Goal: Information Seeking & Learning: Learn about a topic

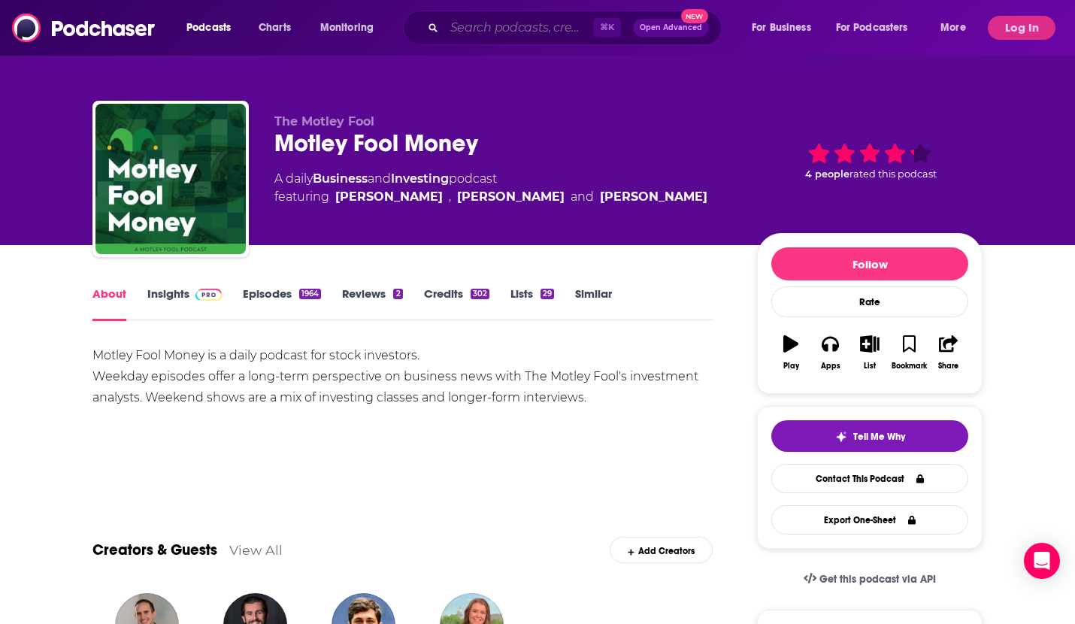
click at [550, 24] on input "Search podcasts, credits, & more..." at bounding box center [518, 28] width 149 height 24
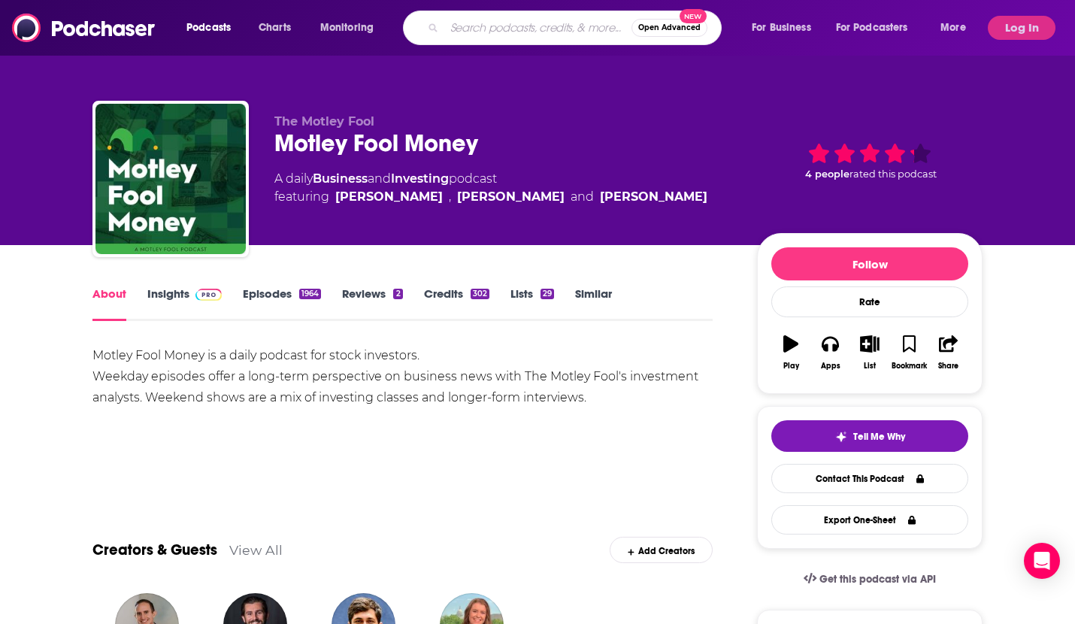
paste input "Mindful B2B Marketing"
type input "Mindful B2B Marketing"
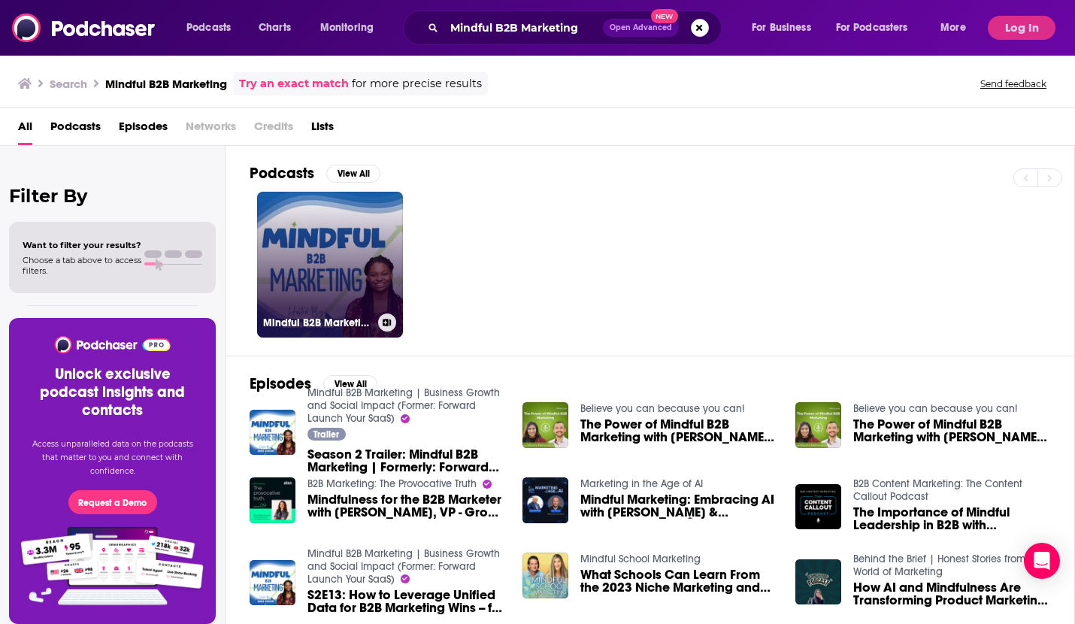
click at [336, 217] on link "Mindful B2B Marketing | Business Growth and Social Impact (Former: Forward Laun…" at bounding box center [330, 265] width 146 height 146
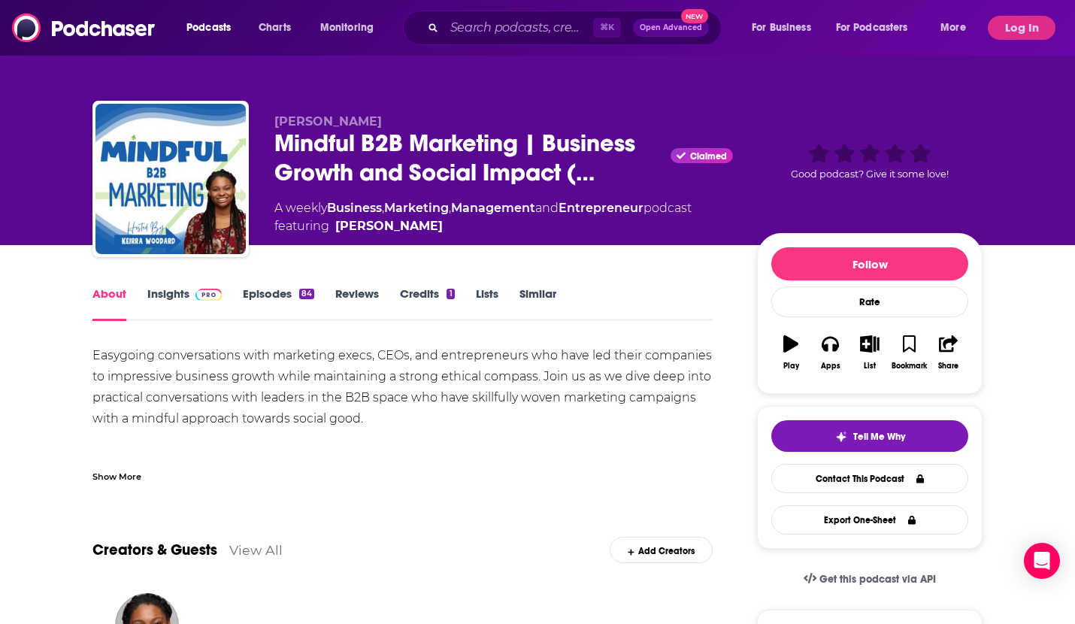
click at [135, 473] on div "Show More" at bounding box center [116, 475] width 49 height 14
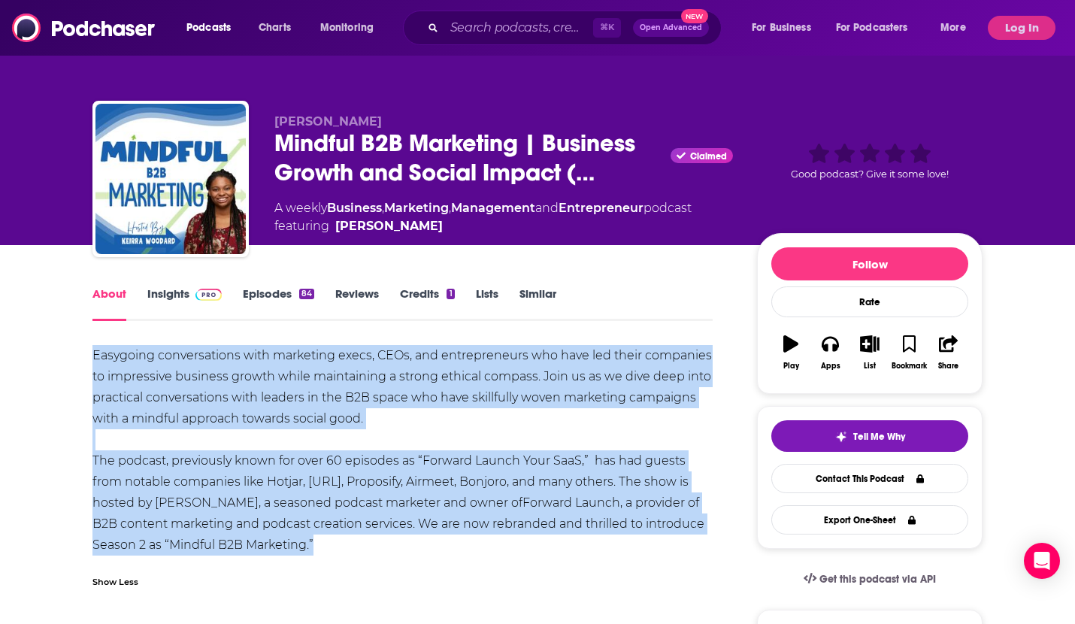
drag, startPoint x: 329, startPoint y: 541, endPoint x: 87, endPoint y: 356, distance: 304.2
copy div "Easygoing conversations with marketing execs, CEOs, and entrepreneurs who have …"
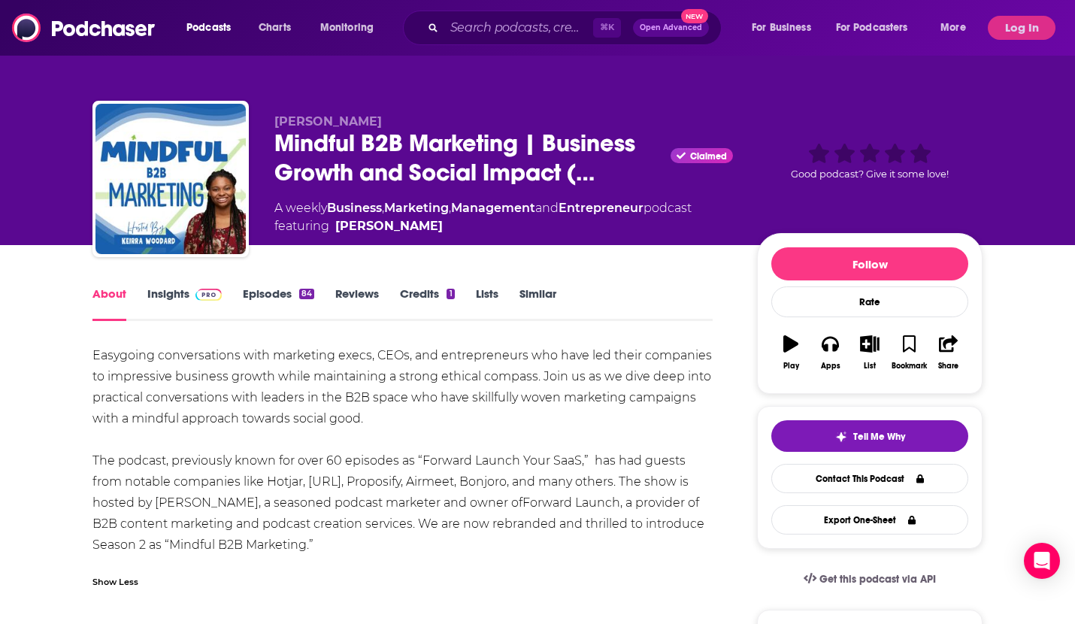
click at [333, 478] on div "Easygoing conversations with marketing execs, CEOs, and entrepreneurs who have …" at bounding box center [402, 450] width 620 height 211
click at [268, 295] on link "Episodes 84" at bounding box center [278, 303] width 71 height 35
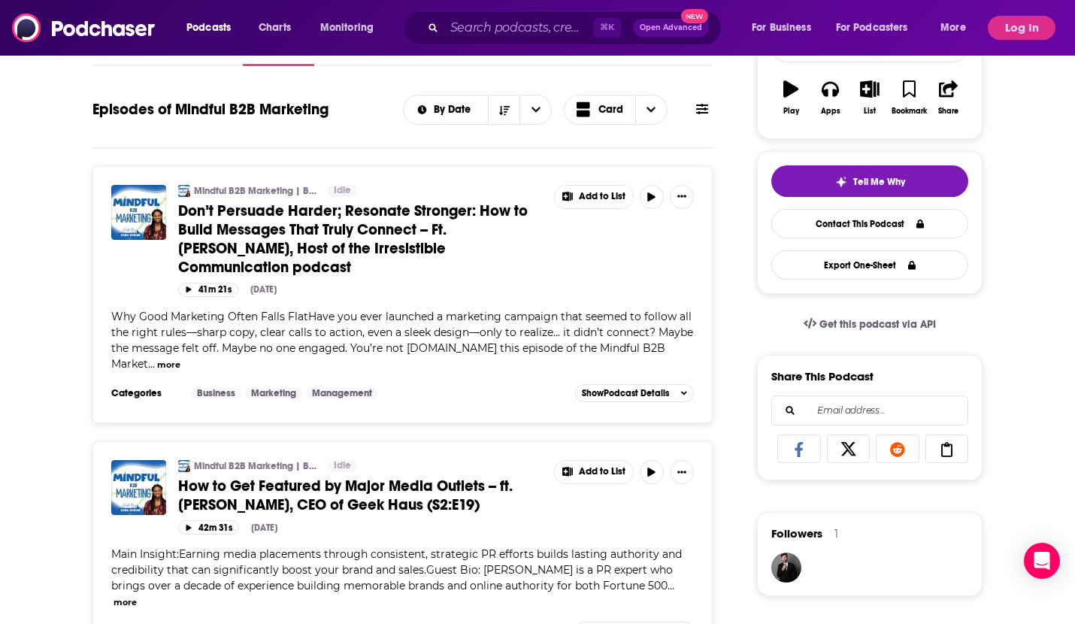
scroll to position [247, 0]
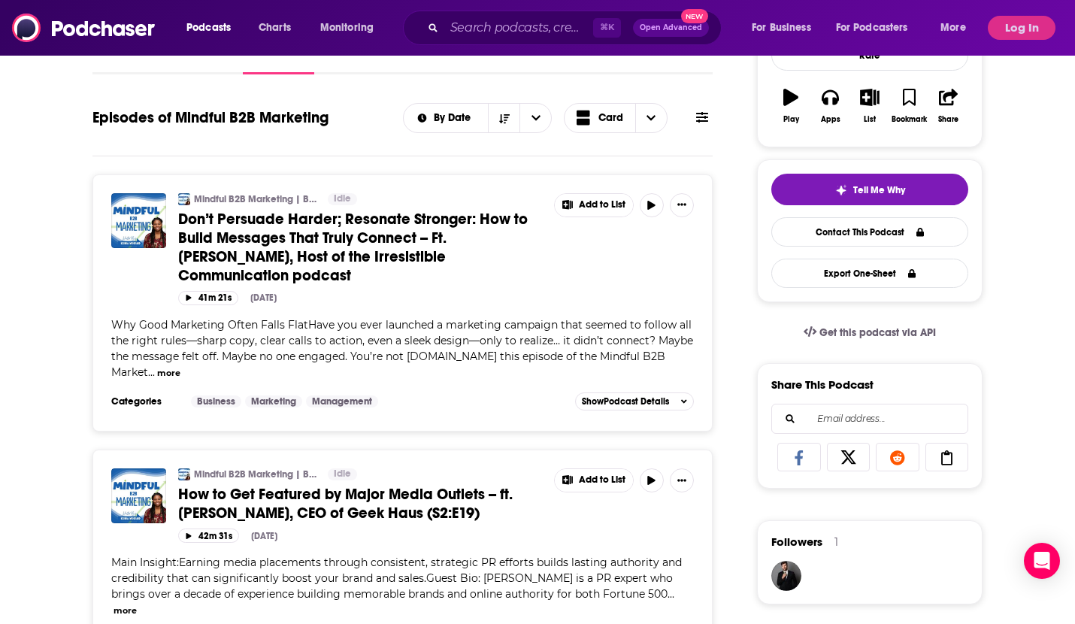
drag, startPoint x: 177, startPoint y: 213, endPoint x: 280, endPoint y: 251, distance: 109.2
click at [280, 251] on span "Don’t Persuade Harder; Resonate Stronger: How to Build Messages That Truly Conn…" at bounding box center [353, 247] width 350 height 75
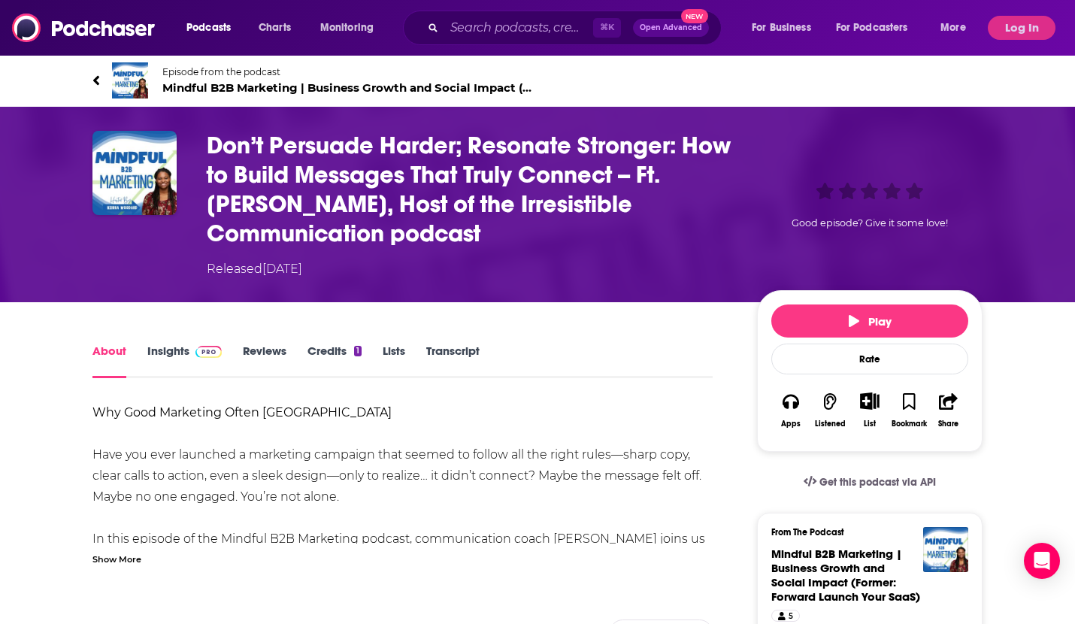
drag, startPoint x: 491, startPoint y: 233, endPoint x: 207, endPoint y: 147, distance: 296.9
click at [207, 147] on h1 "Don’t Persuade Harder; Resonate Stronger: How to Build Messages That Truly Conn…" at bounding box center [470, 189] width 526 height 117
copy h1 "Don’t Persuade Harder; Resonate Stronger: How to Build Messages That Truly Conn…"
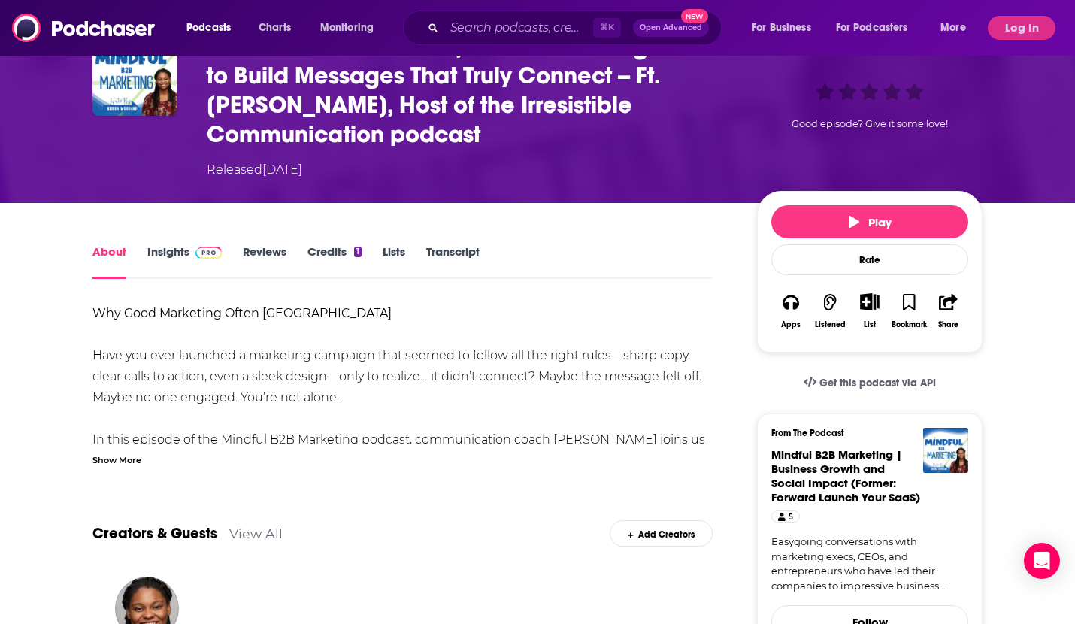
scroll to position [101, 0]
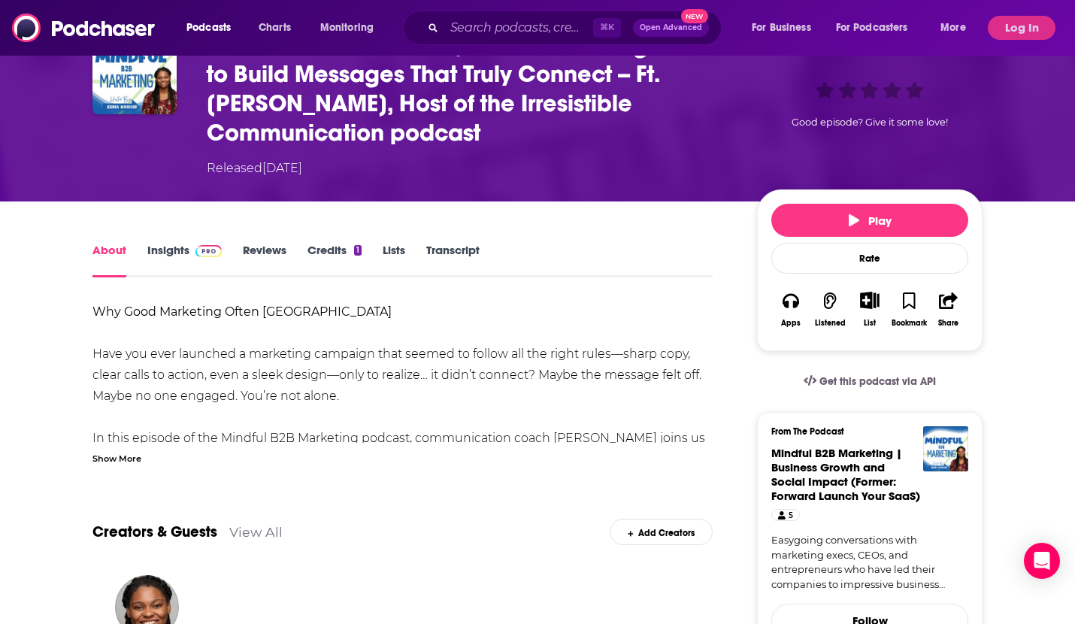
click at [118, 456] on div "Show More" at bounding box center [116, 457] width 49 height 14
